Goal: Find specific page/section: Find specific page/section

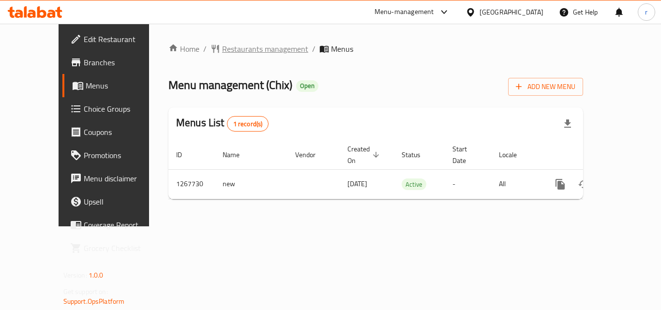
drag, startPoint x: 208, startPoint y: 41, endPoint x: 208, endPoint y: 51, distance: 10.6
click at [208, 51] on div "Home / Restaurants management / Menus Menu management ( Chix ) Open Add New Men…" at bounding box center [375, 125] width 453 height 203
click at [222, 51] on span "Restaurants management" at bounding box center [265, 49] width 86 height 12
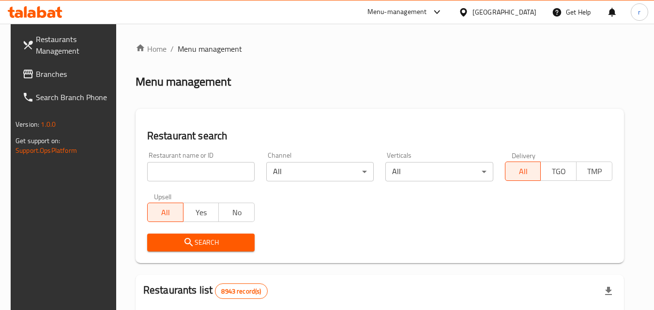
click at [54, 77] on span "Branches" at bounding box center [74, 74] width 76 height 12
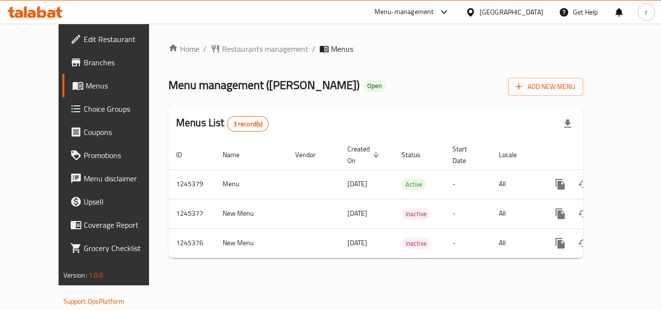
click at [84, 59] on span "Branches" at bounding box center [122, 63] width 77 height 12
click at [227, 49] on span "Restaurants management" at bounding box center [265, 49] width 86 height 12
